Goal: Transaction & Acquisition: Purchase product/service

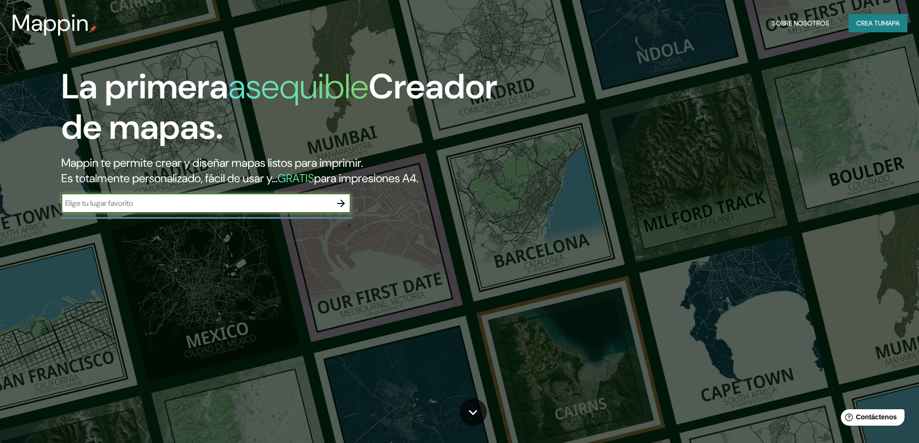
click at [340, 201] on icon "button" at bounding box center [341, 204] width 12 height 12
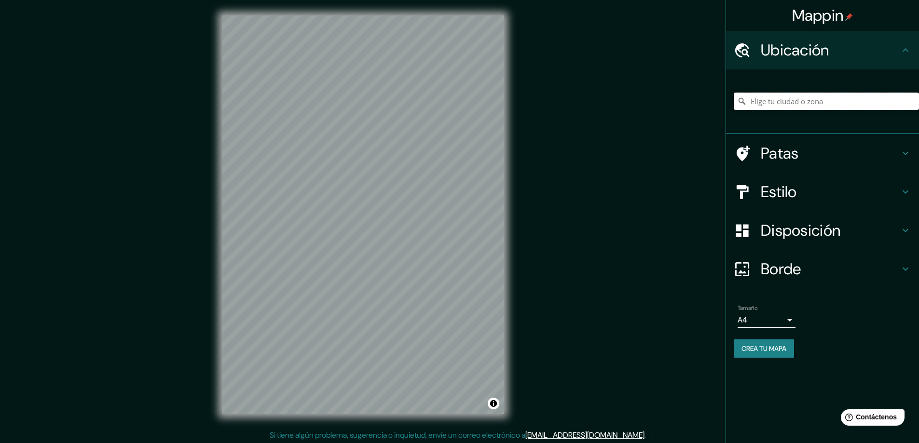
click at [814, 97] on input "Elige tu ciudad o zona" at bounding box center [826, 101] width 185 height 17
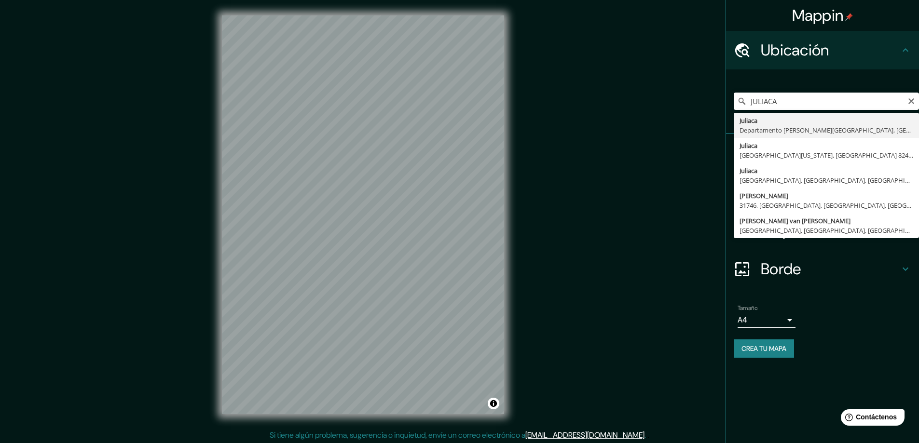
type input "Juliaca, Departamento de Puno, Perú"
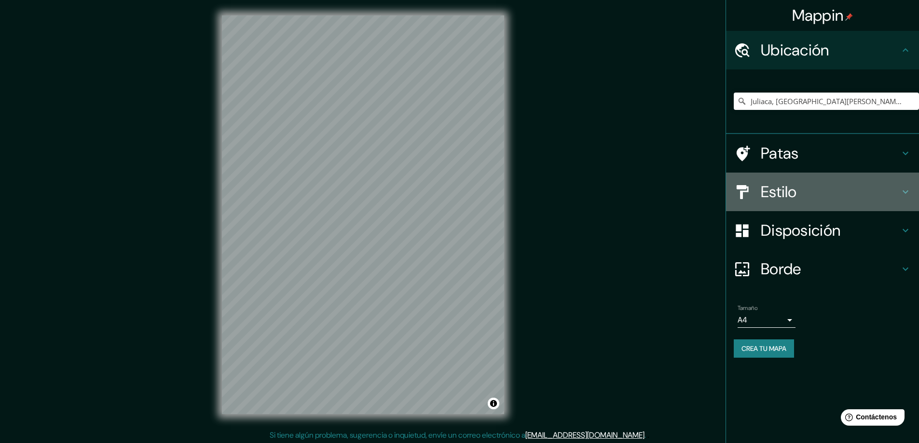
click at [785, 195] on font "Estilo" at bounding box center [779, 192] width 36 height 20
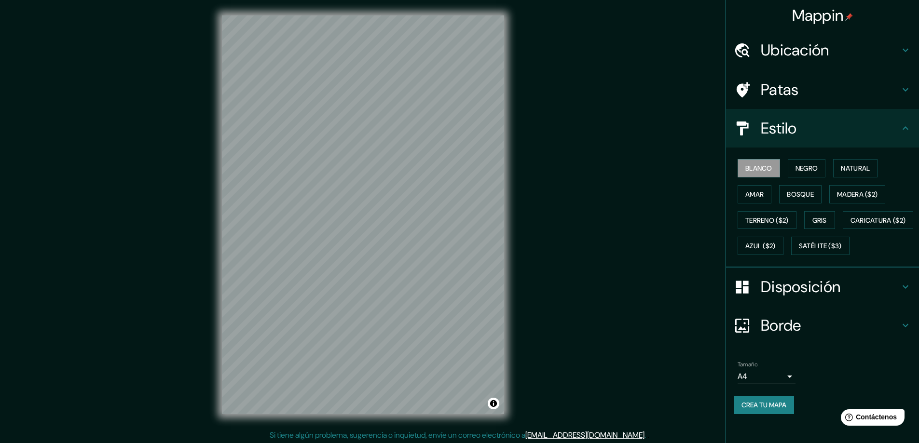
click at [798, 159] on div "Blanco Negro Natural Amar Bosque Madera ($2) Terreno ($2) Gris Caricatura ($2) …" at bounding box center [826, 207] width 185 height 104
click at [803, 166] on font "Negro" at bounding box center [807, 168] width 23 height 9
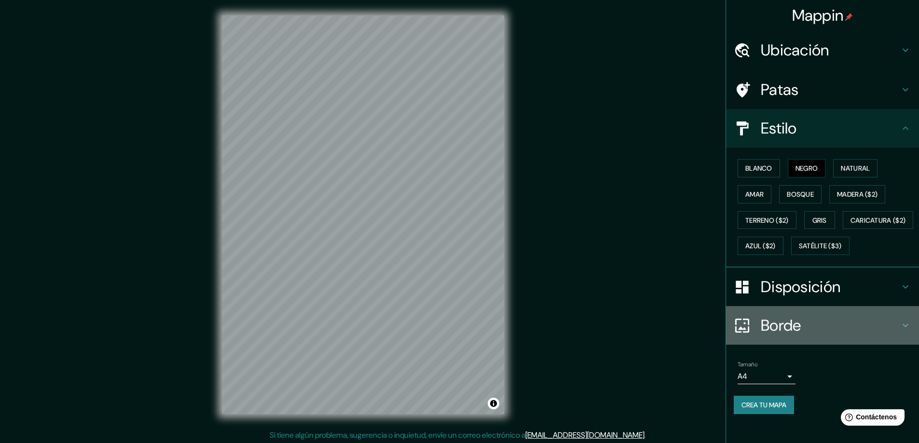
click at [789, 336] on font "Borde" at bounding box center [781, 326] width 41 height 20
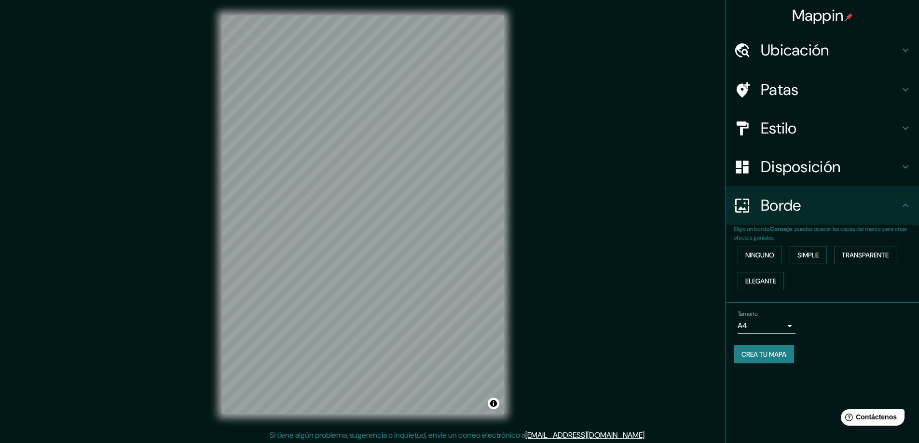
click at [802, 258] on font "Simple" at bounding box center [808, 255] width 21 height 9
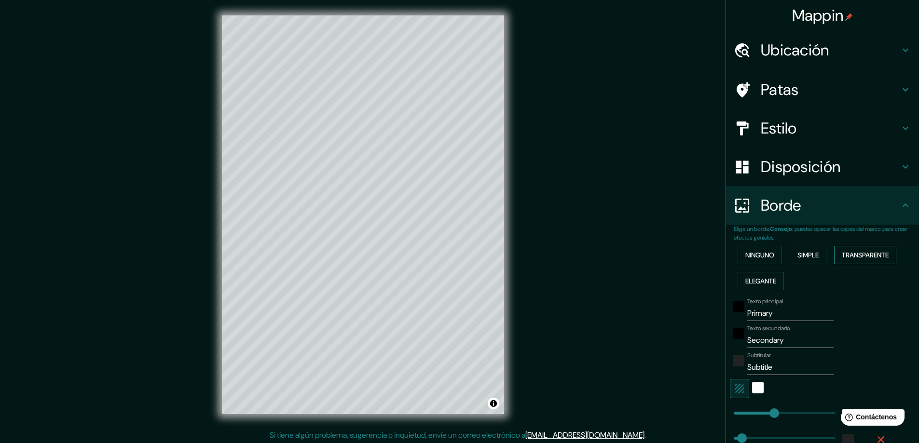
click at [842, 254] on font "Transparente" at bounding box center [865, 255] width 47 height 9
click at [769, 278] on font "Elegante" at bounding box center [761, 281] width 31 height 9
click at [766, 260] on font "Ninguno" at bounding box center [760, 255] width 29 height 9
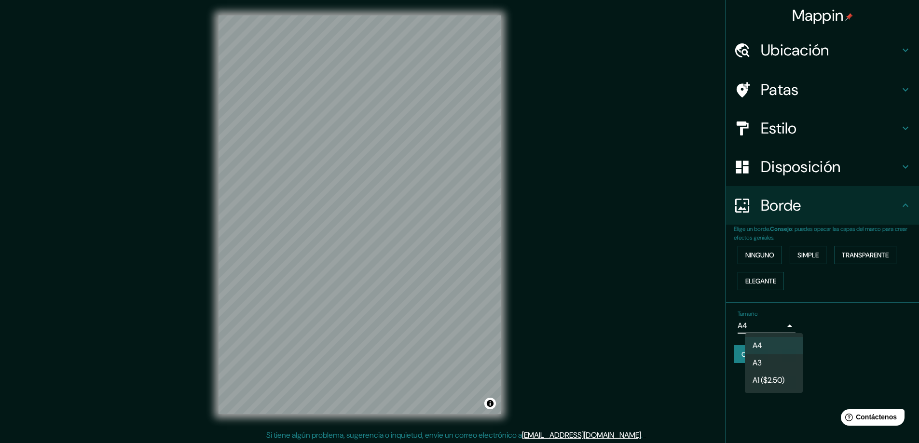
click at [789, 323] on body "Mappin Ubicación Juliaca, Departamento de Puno, Perú Patas Estilo Disposición B…" at bounding box center [459, 221] width 919 height 443
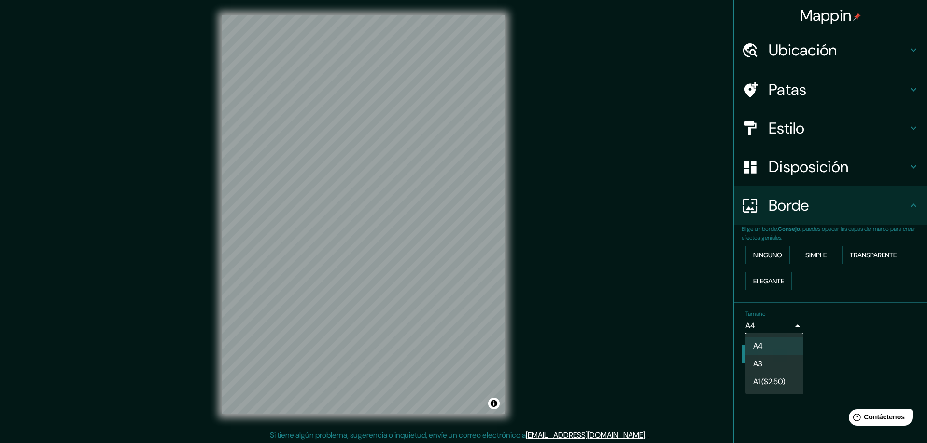
click at [780, 358] on li "A3" at bounding box center [774, 364] width 58 height 18
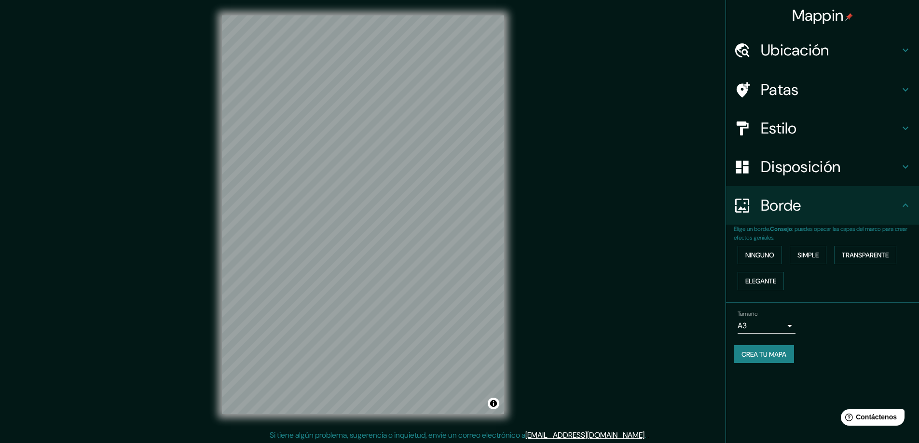
click at [764, 350] on font "Crea tu mapa" at bounding box center [764, 354] width 45 height 9
click at [760, 355] on font "Crea tu mapa" at bounding box center [764, 354] width 45 height 9
click at [805, 328] on div "Tamaño A3 a4" at bounding box center [823, 322] width 178 height 31
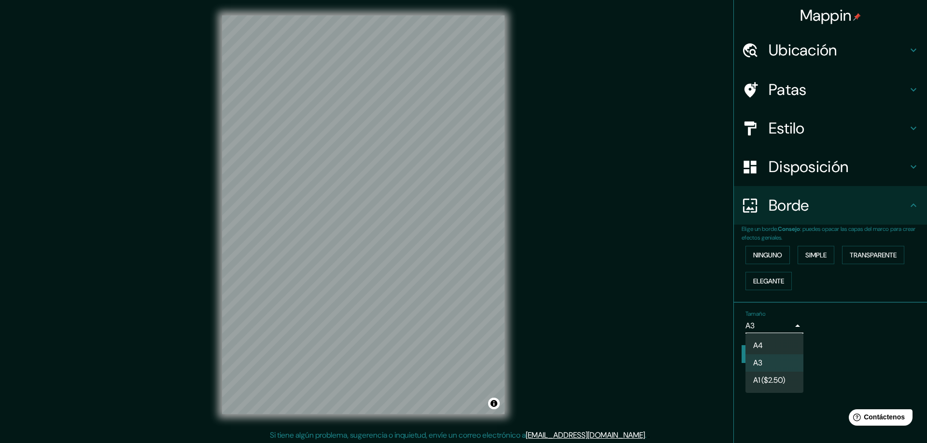
click at [793, 328] on body "Mappin Ubicación Juliaca, Departamento de Puno, Perú Patas Estilo Disposición B…" at bounding box center [463, 221] width 927 height 443
click at [783, 346] on li "A4" at bounding box center [774, 345] width 58 height 17
type input "single"
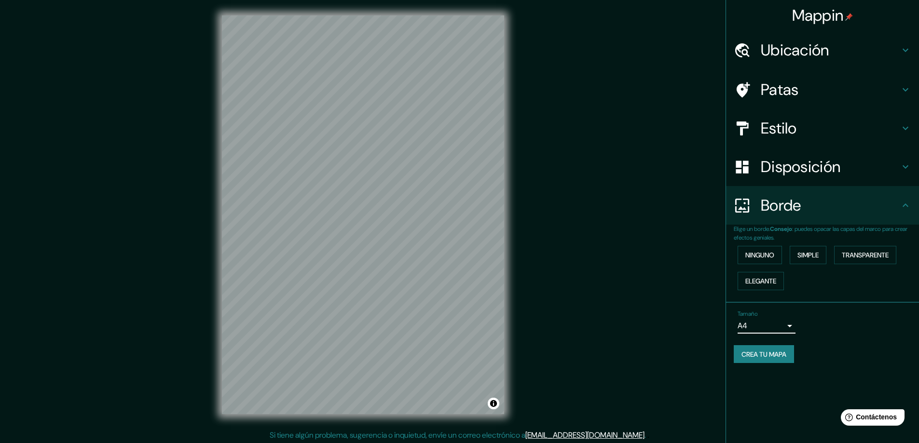
click at [778, 359] on font "Crea tu mapa" at bounding box center [764, 354] width 45 height 13
click at [791, 84] on font "Patas" at bounding box center [780, 90] width 38 height 20
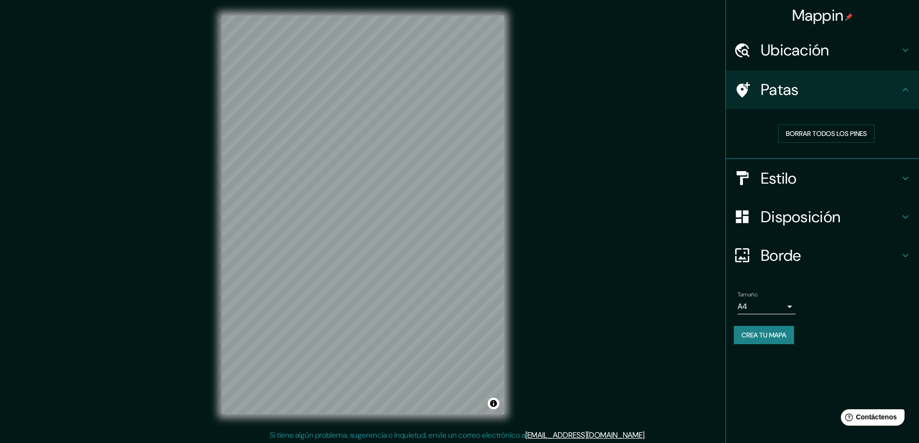
click at [802, 217] on font "Disposición" at bounding box center [801, 217] width 80 height 20
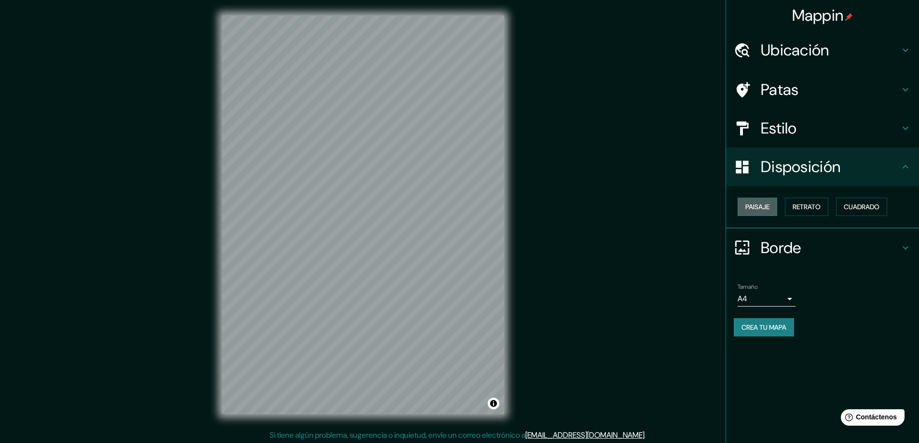
click at [770, 209] on font "Paisaje" at bounding box center [758, 207] width 24 height 9
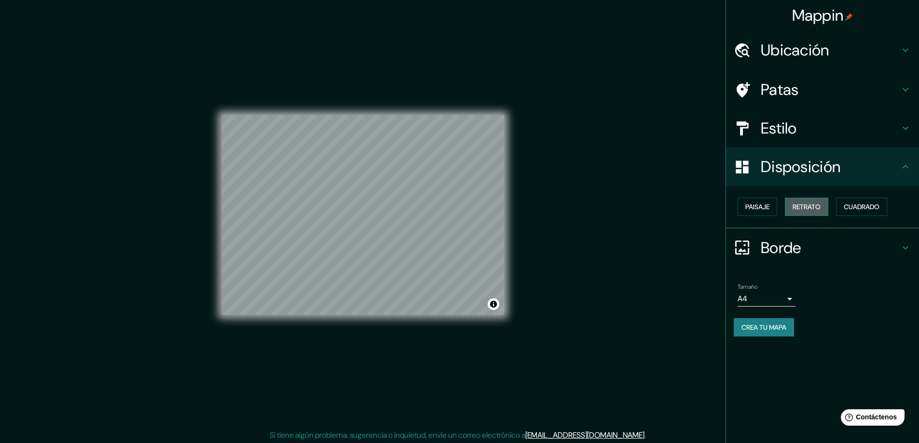
click at [801, 209] on font "Retrato" at bounding box center [807, 207] width 28 height 9
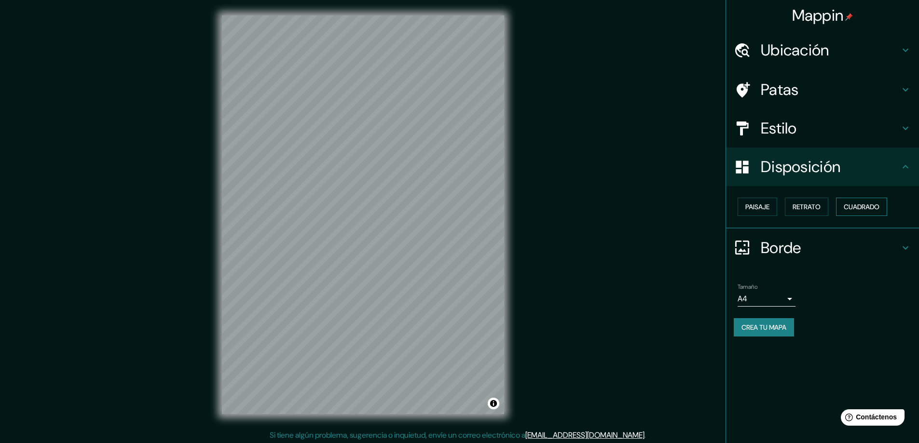
click at [852, 199] on button "Cuadrado" at bounding box center [861, 207] width 51 height 18
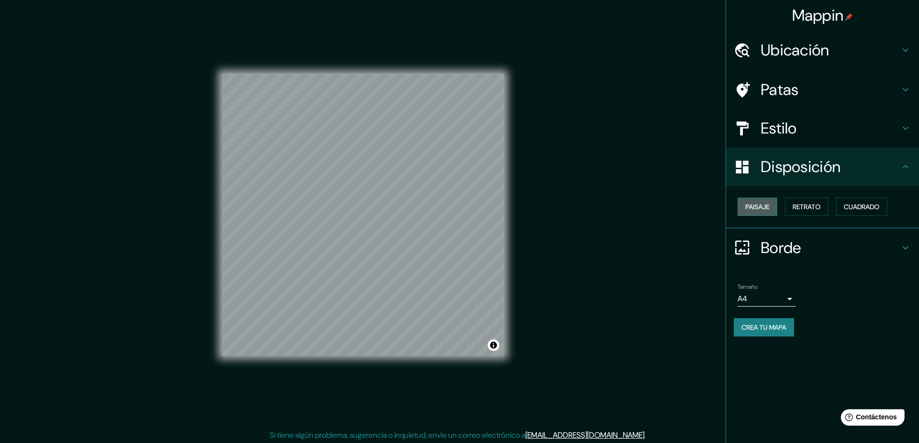
click at [760, 207] on font "Paisaje" at bounding box center [758, 207] width 24 height 9
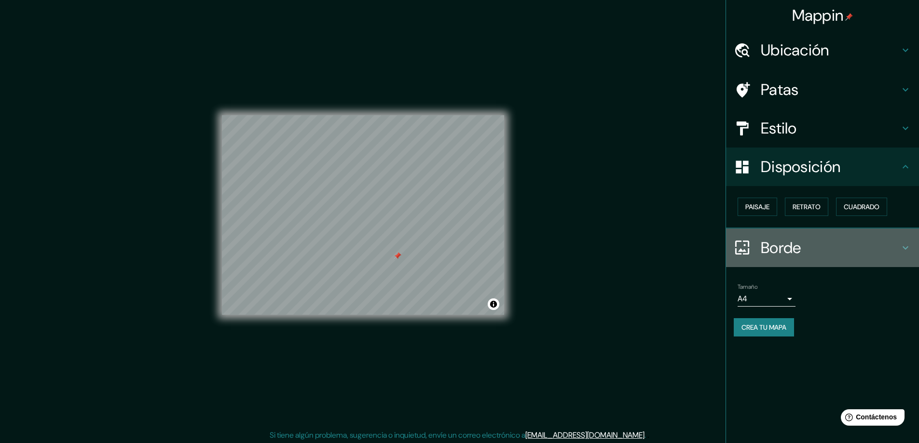
click at [782, 245] on font "Borde" at bounding box center [781, 248] width 41 height 20
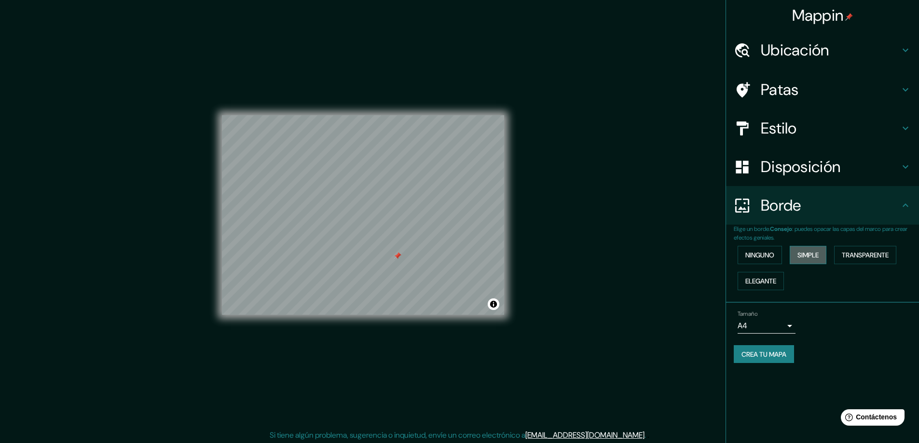
click at [804, 257] on font "Simple" at bounding box center [808, 255] width 21 height 9
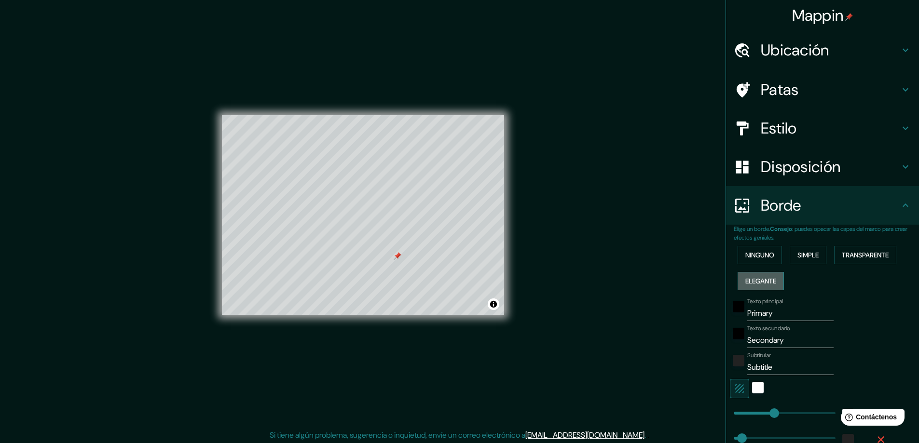
click at [759, 280] on font "Elegante" at bounding box center [761, 281] width 31 height 9
click at [842, 249] on font "Transparente" at bounding box center [865, 255] width 47 height 13
click at [758, 249] on font "Ninguno" at bounding box center [760, 255] width 29 height 13
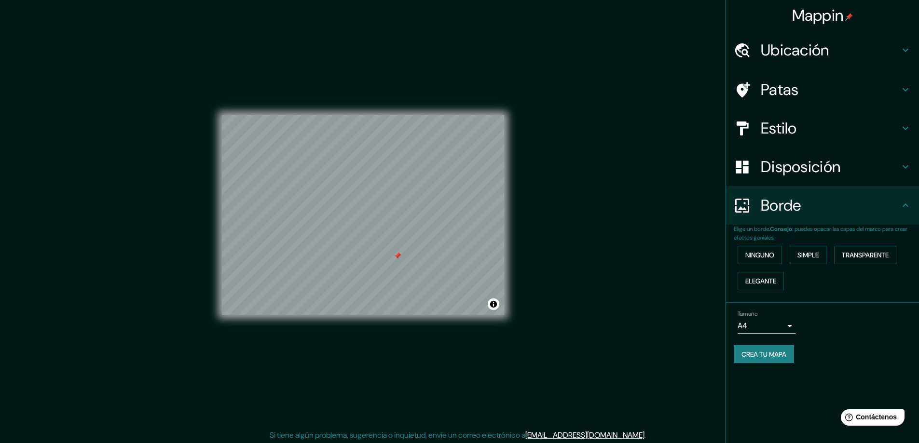
click at [774, 352] on font "Crea tu mapa" at bounding box center [764, 354] width 45 height 9
click at [773, 352] on div "Crea tu mapa" at bounding box center [823, 355] width 178 height 18
click at [797, 95] on font "Patas" at bounding box center [780, 90] width 38 height 20
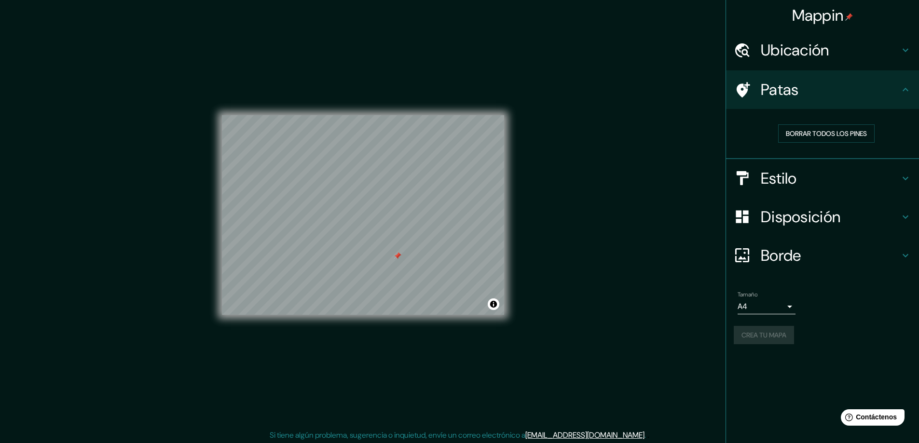
click at [798, 95] on font "Patas" at bounding box center [780, 90] width 38 height 20
click at [768, 168] on font "Estilo" at bounding box center [779, 178] width 36 height 20
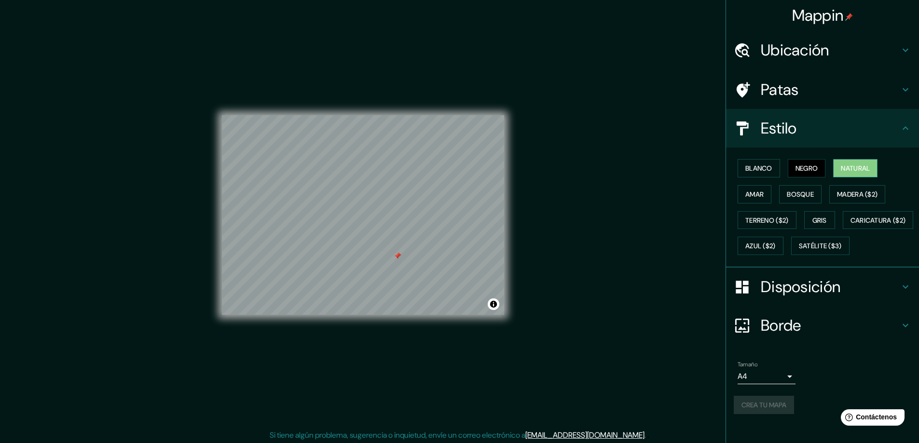
click at [841, 168] on font "Natural" at bounding box center [855, 168] width 29 height 9
click at [838, 191] on font "Madera ($2)" at bounding box center [857, 194] width 41 height 9
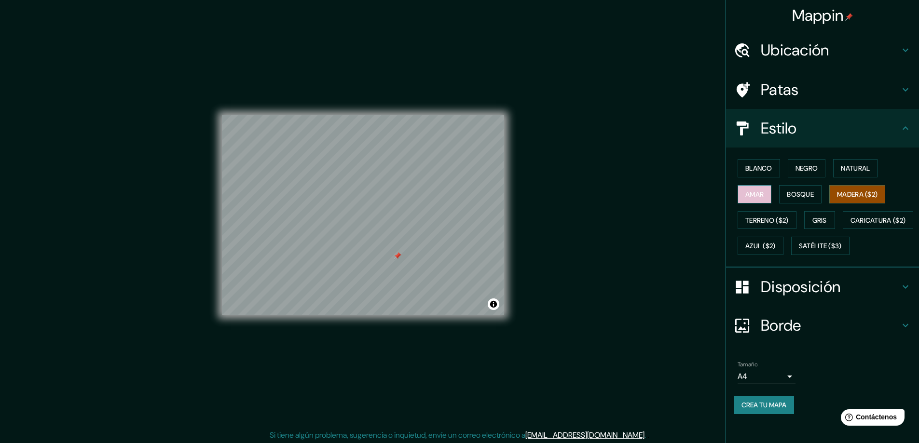
click at [738, 190] on button "Amar" at bounding box center [755, 194] width 34 height 18
click at [775, 223] on font "Terreno ($2)" at bounding box center [767, 220] width 43 height 9
click at [546, 223] on div "Mappin Ubicación Juliaca, Departamento de Puno, Perú Patas Estilo Blanco Negro …" at bounding box center [459, 222] width 919 height 445
drag, startPoint x: 407, startPoint y: 263, endPoint x: 437, endPoint y: 256, distance: 31.1
click at [437, 256] on div at bounding box center [435, 254] width 8 height 8
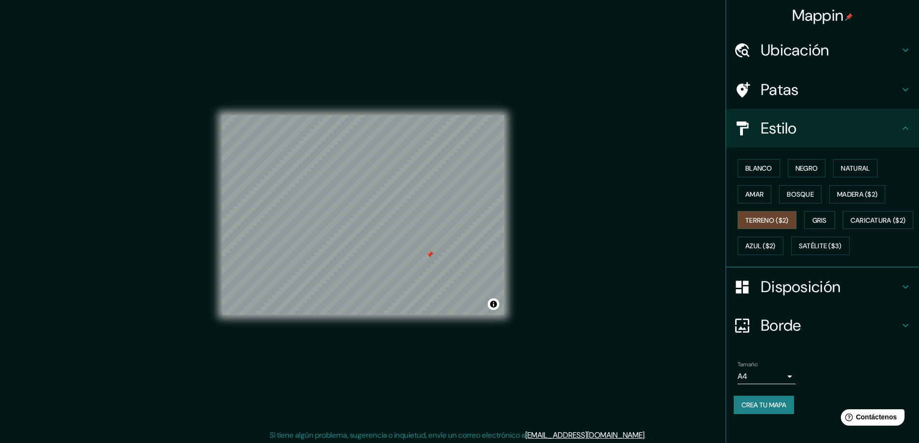
click at [430, 254] on div at bounding box center [430, 255] width 8 height 8
click at [799, 251] on font "Satélite ($3)" at bounding box center [820, 246] width 43 height 9
click at [776, 250] on font "Azul ($2)" at bounding box center [761, 246] width 30 height 9
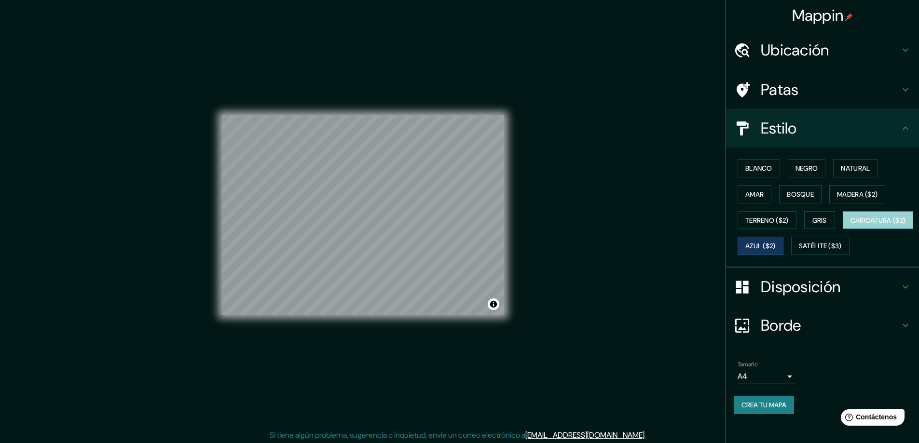
click at [851, 225] on font "Caricatura ($2)" at bounding box center [878, 220] width 55 height 9
click at [761, 167] on font "Blanco" at bounding box center [759, 168] width 27 height 9
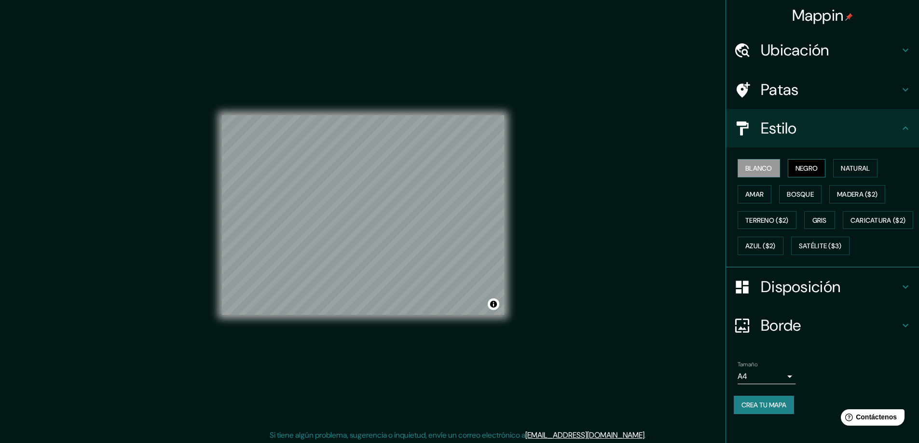
click at [796, 167] on font "Negro" at bounding box center [807, 168] width 23 height 9
click at [798, 139] on div "Estilo" at bounding box center [822, 128] width 193 height 39
click at [893, 122] on div "Estilo" at bounding box center [822, 128] width 193 height 39
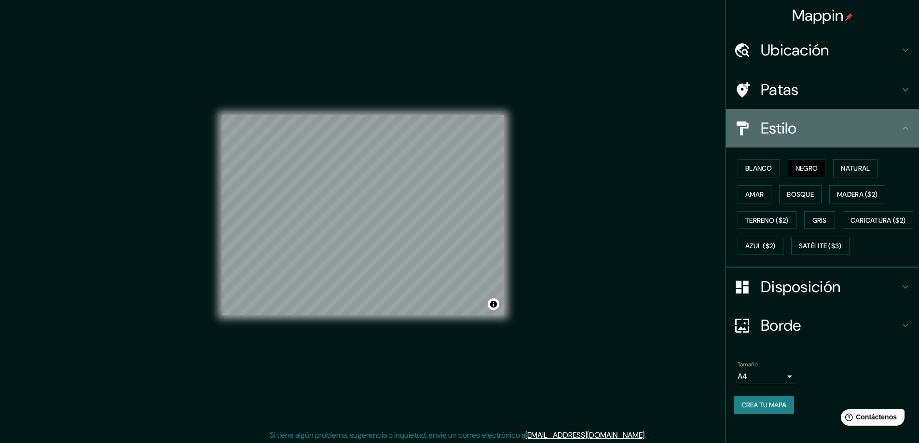
click at [900, 124] on icon at bounding box center [906, 129] width 12 height 12
click at [900, 128] on icon at bounding box center [906, 129] width 12 height 12
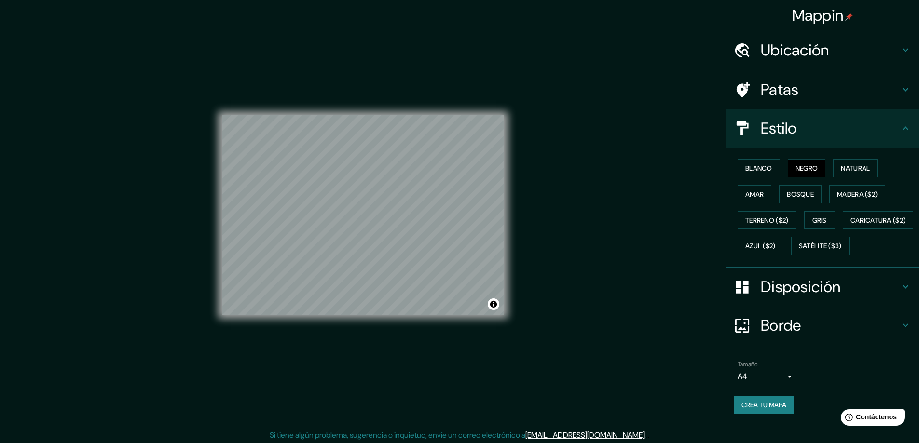
click at [903, 128] on icon at bounding box center [906, 127] width 6 height 3
click at [787, 336] on font "Borde" at bounding box center [781, 326] width 41 height 20
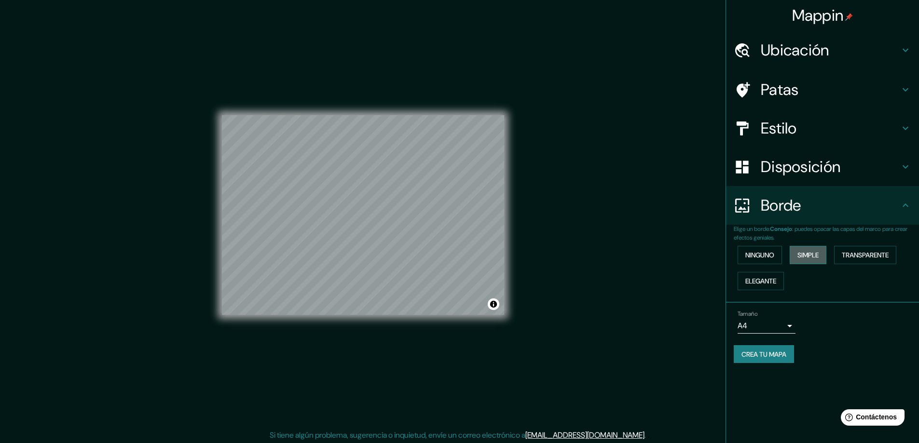
click at [802, 250] on font "Simple" at bounding box center [808, 255] width 21 height 13
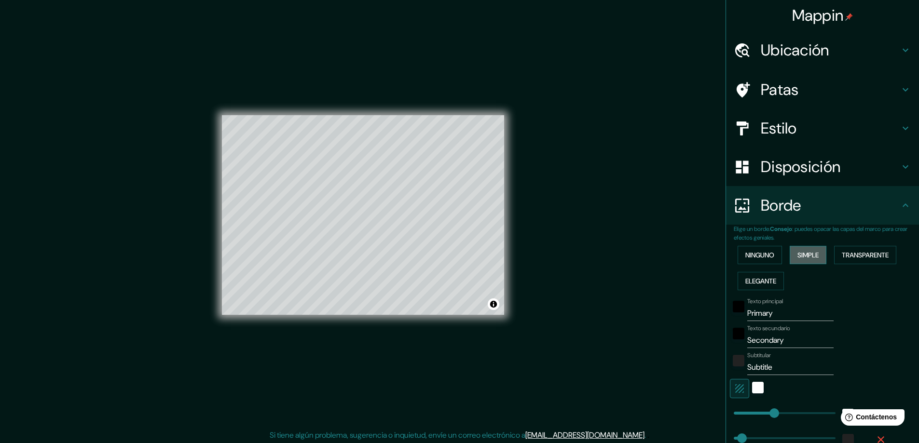
click at [802, 250] on font "Simple" at bounding box center [808, 255] width 21 height 13
type input "47"
click at [770, 250] on button "Ninguno" at bounding box center [760, 255] width 44 height 18
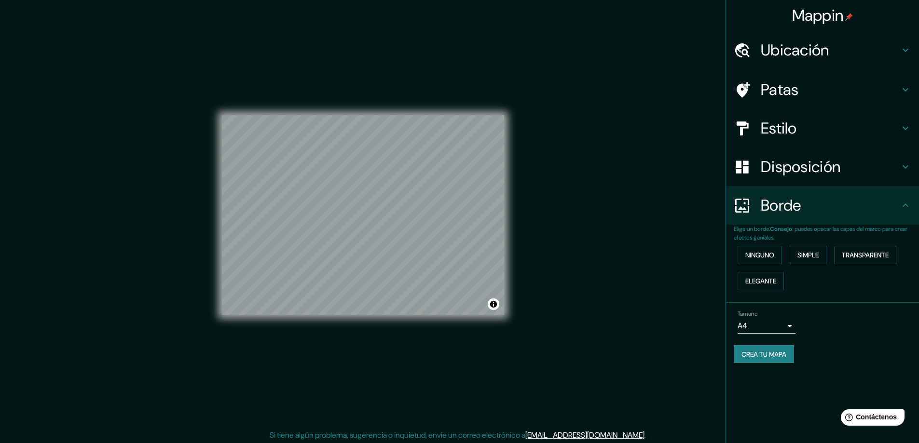
click at [782, 327] on body "Mappin Ubicación Juliaca, Departamento de Puno, Perú Patas Estilo Disposición B…" at bounding box center [459, 221] width 919 height 443
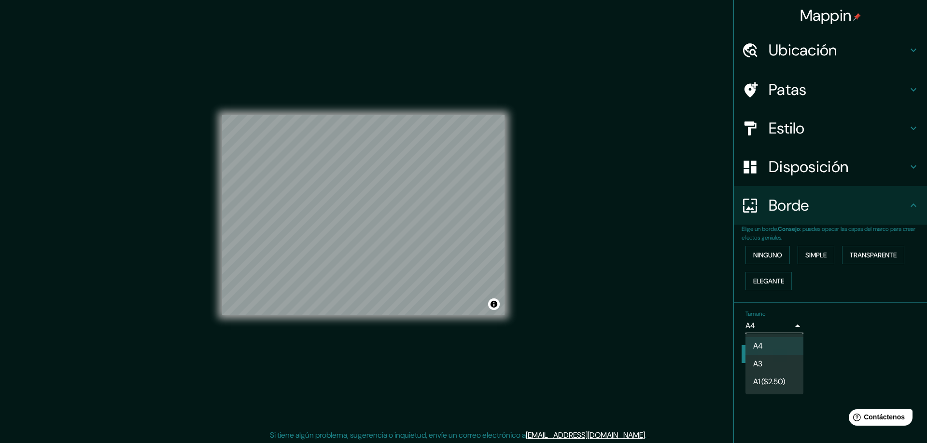
click at [781, 379] on font "A1 ($2.50)" at bounding box center [769, 382] width 32 height 10
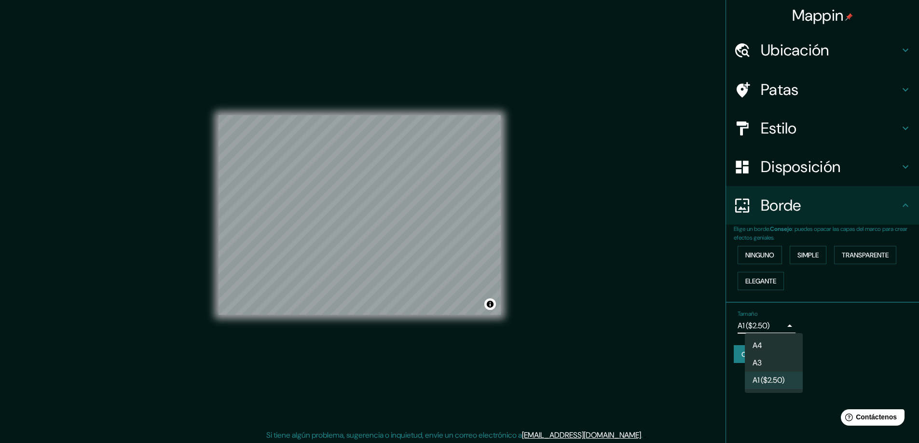
click at [790, 322] on body "Mappin Ubicación Juliaca, Departamento de Puno, Perú Patas Estilo Disposición B…" at bounding box center [459, 221] width 919 height 443
click at [777, 362] on li "A3" at bounding box center [774, 364] width 58 height 18
type input "a4"
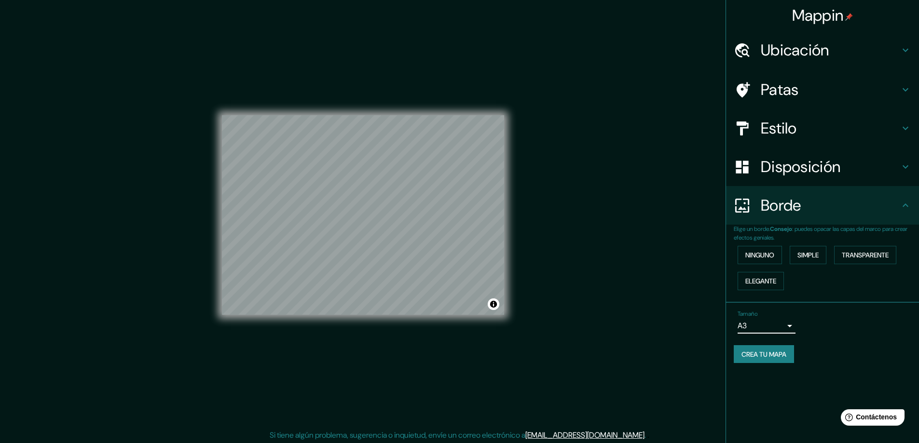
click at [792, 167] on font "Disposición" at bounding box center [801, 167] width 80 height 20
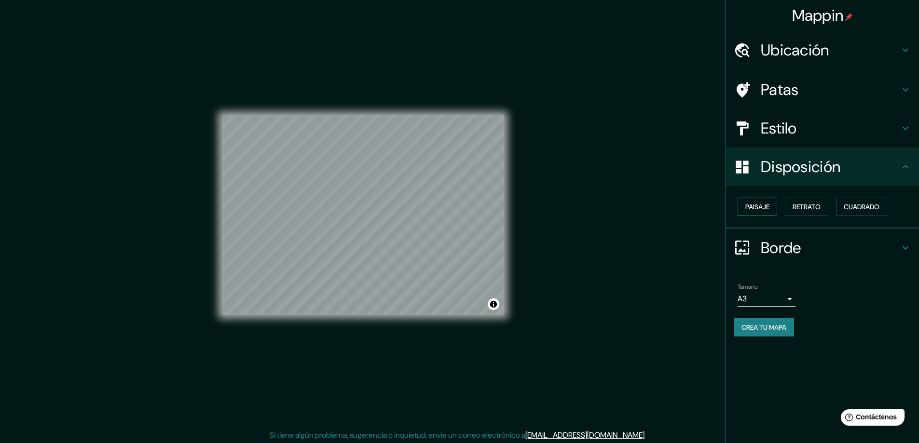
click at [765, 206] on font "Paisaje" at bounding box center [758, 207] width 24 height 9
click at [795, 205] on font "Retrato" at bounding box center [807, 207] width 28 height 9
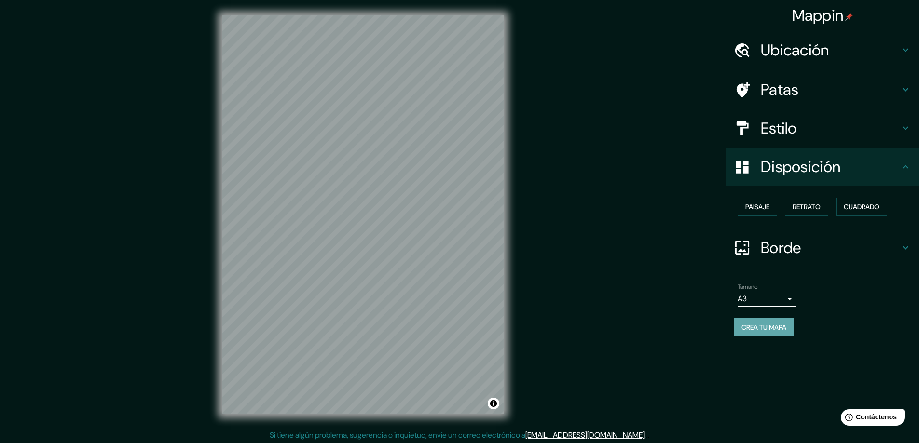
click at [775, 328] on font "Crea tu mapa" at bounding box center [764, 327] width 45 height 9
click at [776, 328] on div "Crea tu mapa" at bounding box center [823, 327] width 178 height 18
click at [774, 331] on font "Crea tu mapa" at bounding box center [764, 327] width 45 height 9
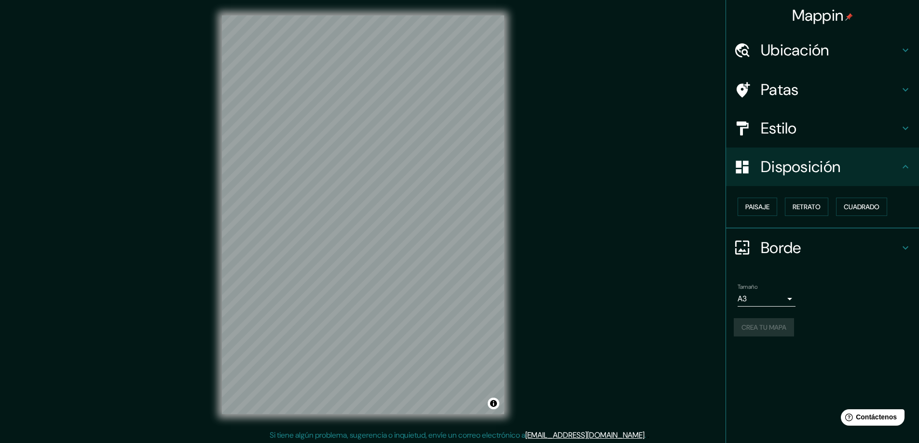
click at [774, 331] on div "Crea tu mapa" at bounding box center [823, 327] width 178 height 18
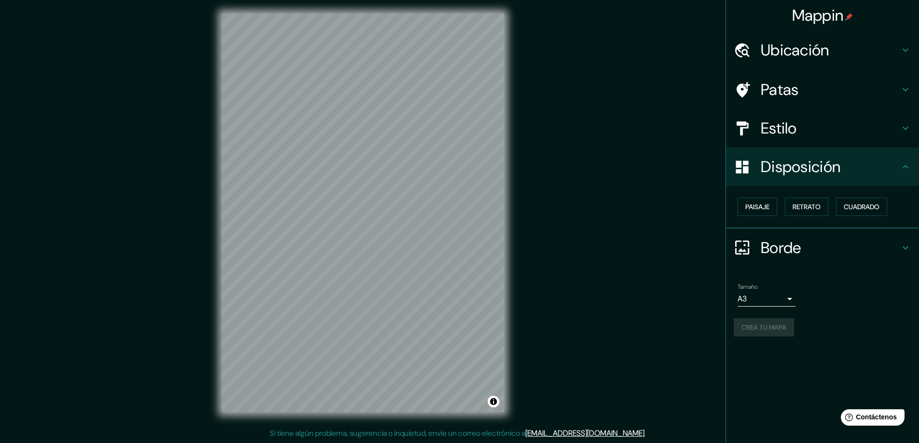
click at [526, 432] on font "Si tiene algún problema, sugerencia o inquietud, envíe un correo electrónico a" at bounding box center [398, 434] width 256 height 10
click at [526, 433] on font "Si tiene algún problema, sugerencia o inquietud, envíe un correo electrónico a" at bounding box center [398, 434] width 256 height 10
click at [577, 433] on font "[EMAIL_ADDRESS][DOMAIN_NAME]" at bounding box center [585, 434] width 119 height 10
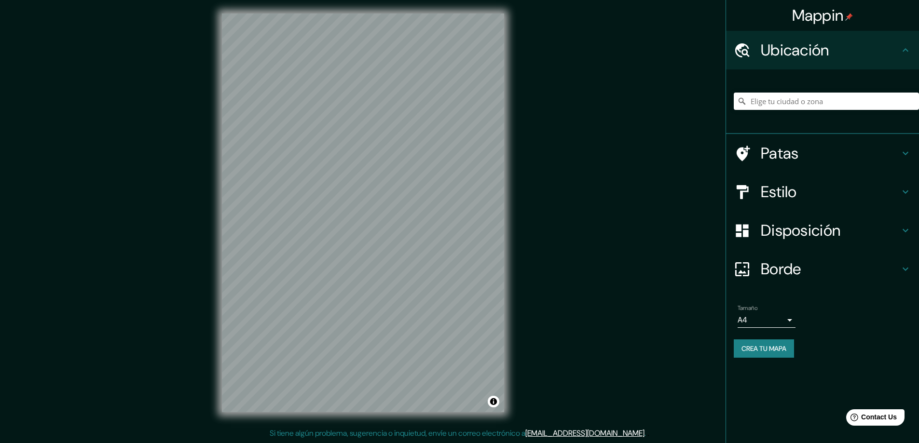
click at [761, 351] on font "Crea tu mapa" at bounding box center [764, 349] width 45 height 9
click at [795, 103] on input "Elige tu ciudad o zona" at bounding box center [826, 101] width 185 height 17
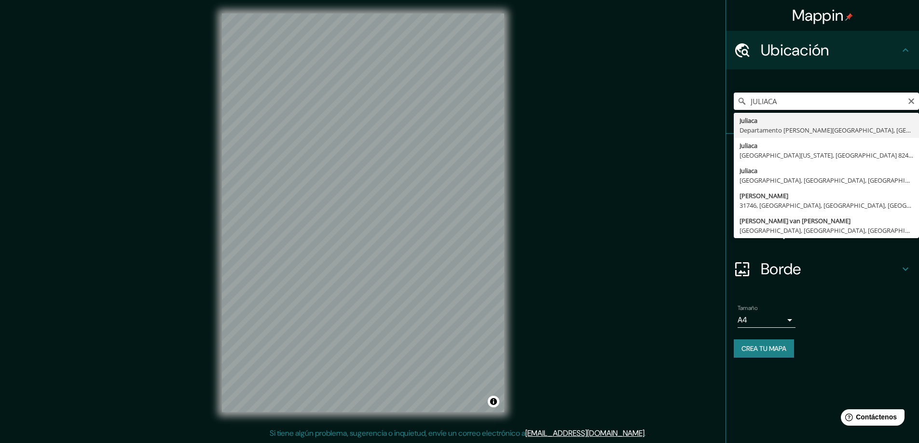
type input "Juliaca, Departamento de Puno, Perú"
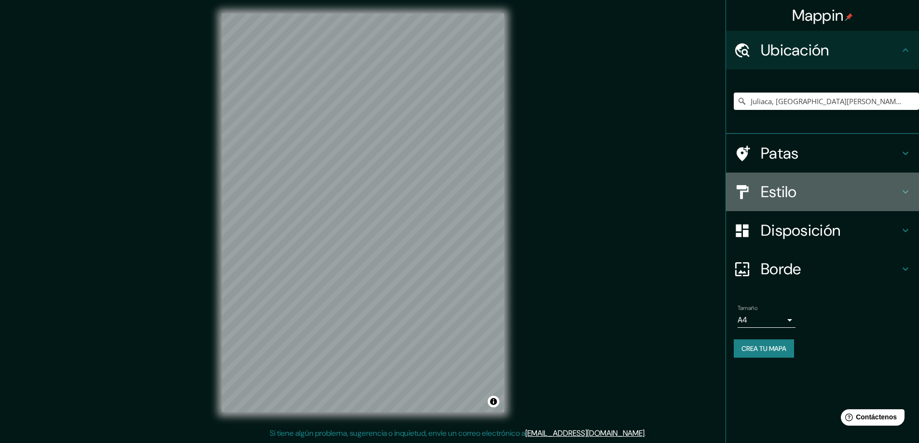
click at [805, 202] on div "Estilo" at bounding box center [822, 192] width 193 height 39
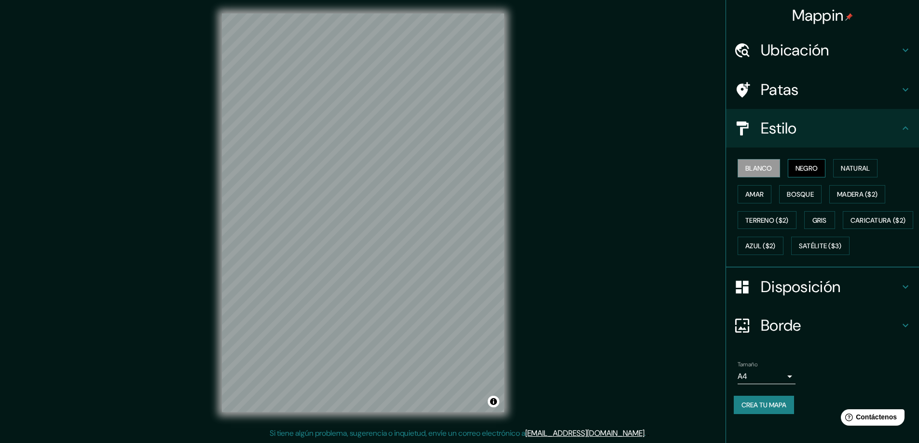
click at [806, 171] on font "Negro" at bounding box center [807, 168] width 23 height 9
click at [779, 405] on body "Mappin Ubicación Juliaca, Departamento de Puno, Perú Patas Estilo Blanco Negro …" at bounding box center [459, 219] width 919 height 443
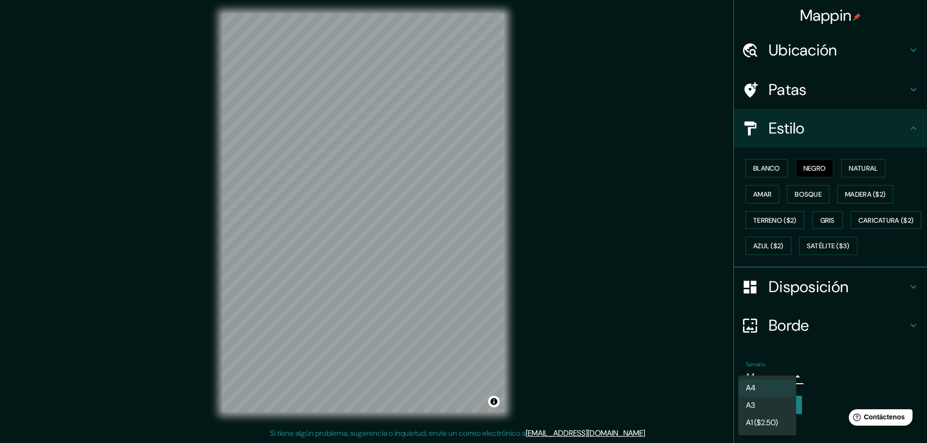
click at [775, 405] on li "A3" at bounding box center [767, 405] width 58 height 17
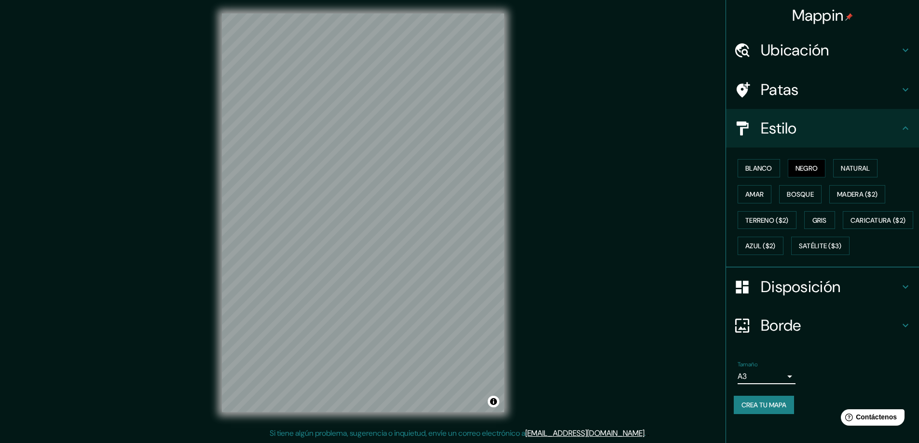
click at [769, 412] on font "Crea tu mapa" at bounding box center [764, 405] width 45 height 13
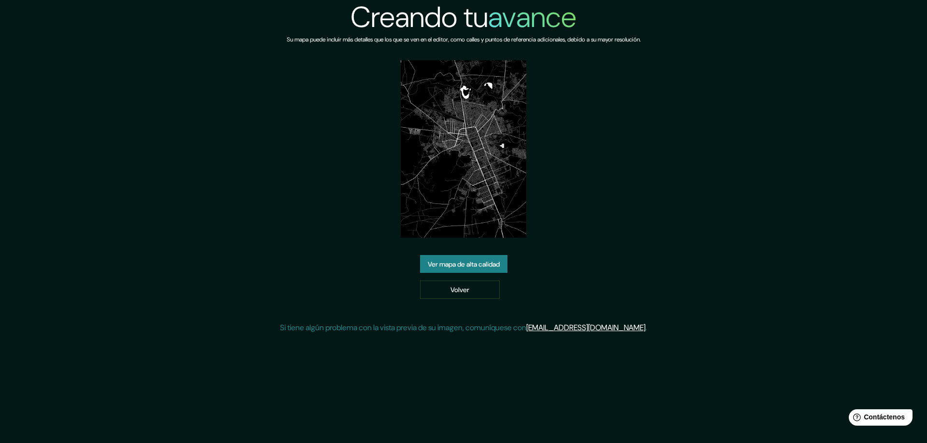
click at [483, 261] on font "Ver mapa de alta calidad" at bounding box center [464, 264] width 72 height 9
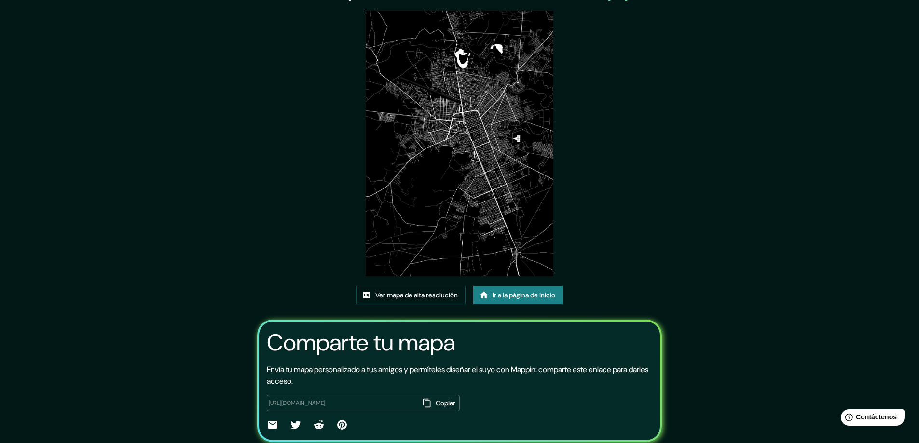
scroll to position [65, 0]
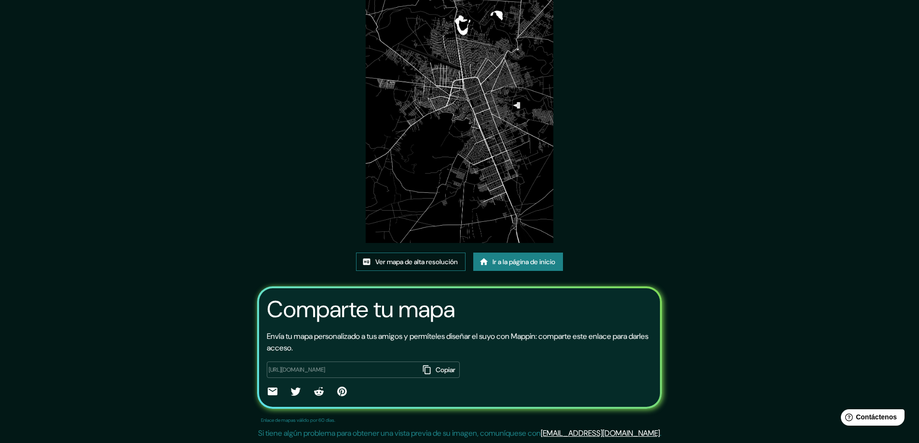
click at [413, 261] on font "Ver mapa de alta resolución" at bounding box center [416, 262] width 83 height 9
click at [436, 366] on font "Copiar" at bounding box center [446, 370] width 20 height 9
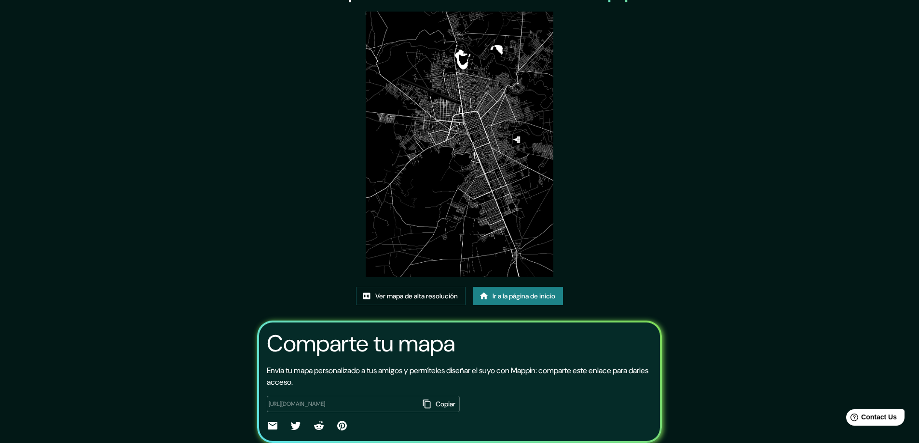
scroll to position [65, 0]
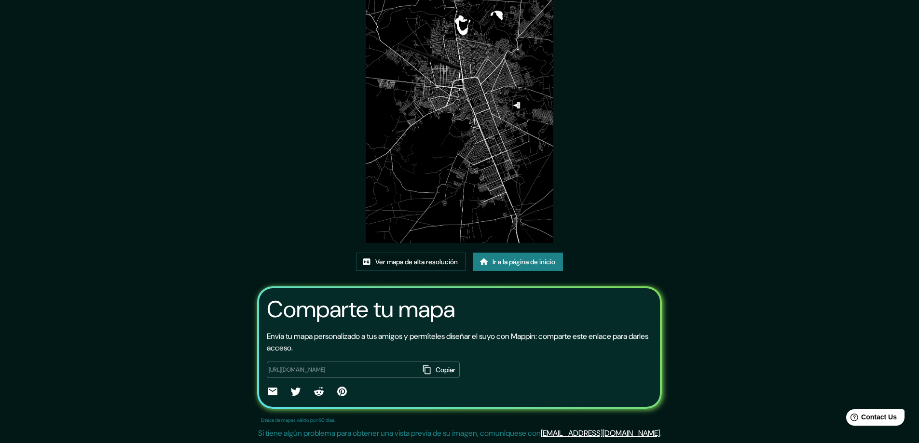
click at [291, 395] on icon at bounding box center [296, 392] width 10 height 8
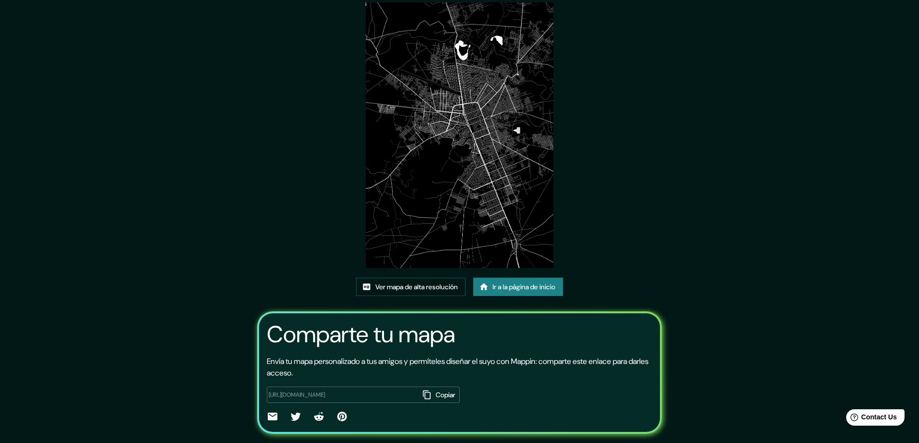
scroll to position [0, 0]
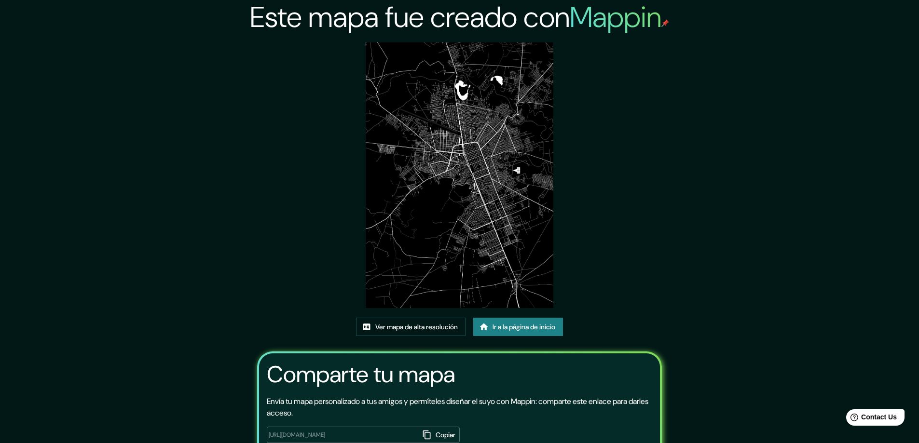
click at [541, 327] on font "Ir a la página de inicio" at bounding box center [524, 327] width 63 height 9
